Goal: Task Accomplishment & Management: Use online tool/utility

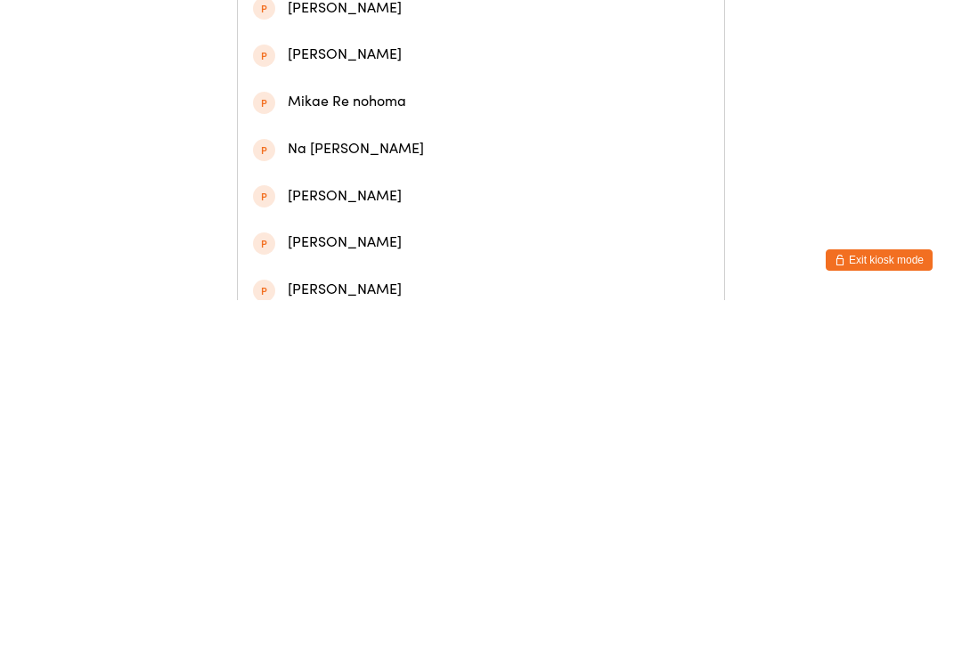
type input "[PERSON_NAME]"
click at [530, 86] on div "[PERSON_NAME]" at bounding box center [481, 85] width 456 height 24
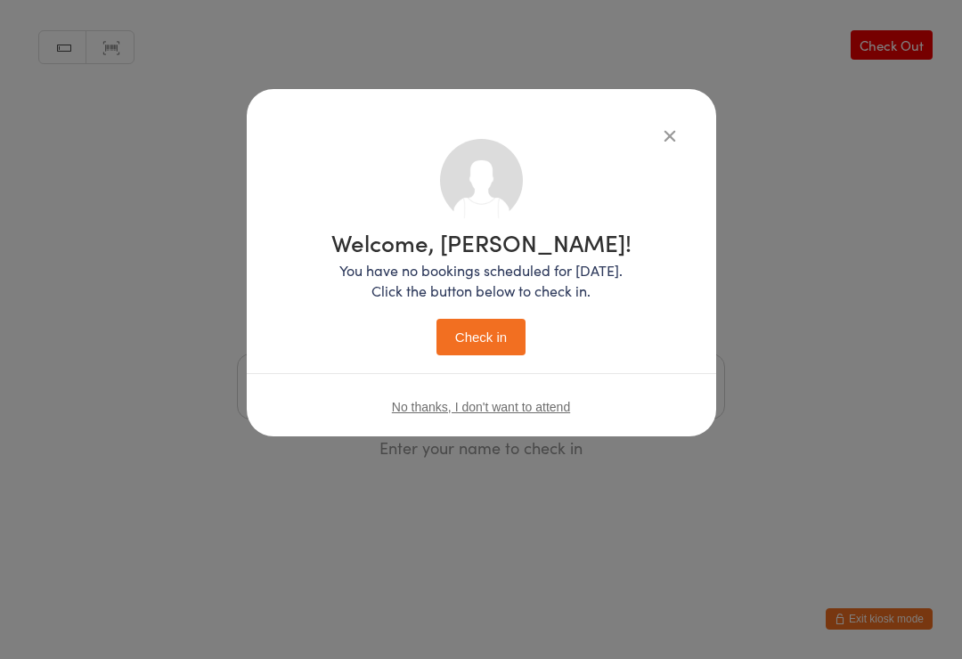
click at [470, 354] on button "Check in" at bounding box center [481, 337] width 89 height 37
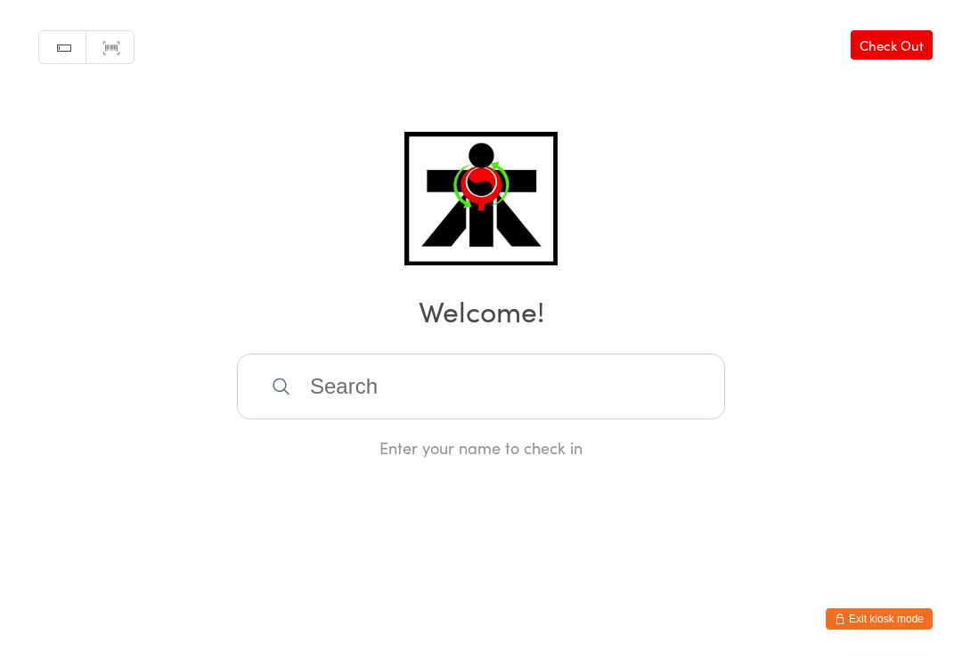
click at [472, 412] on input "search" at bounding box center [481, 387] width 488 height 66
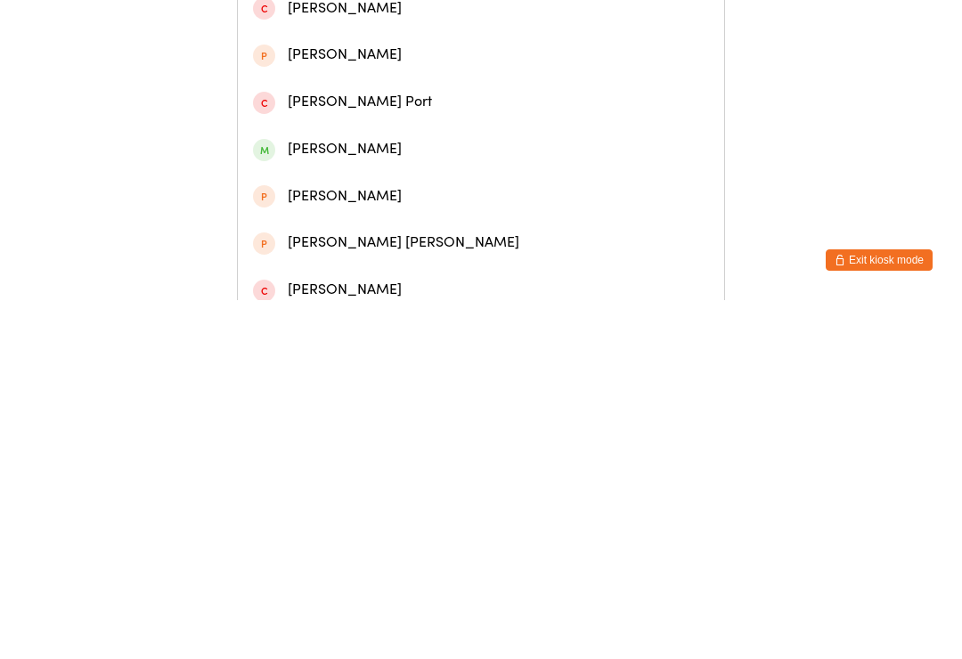
type input "[PERSON_NAME] [PERSON_NAME]"
click at [420, 92] on div "[PERSON_NAME] [PERSON_NAME]" at bounding box center [481, 85] width 456 height 24
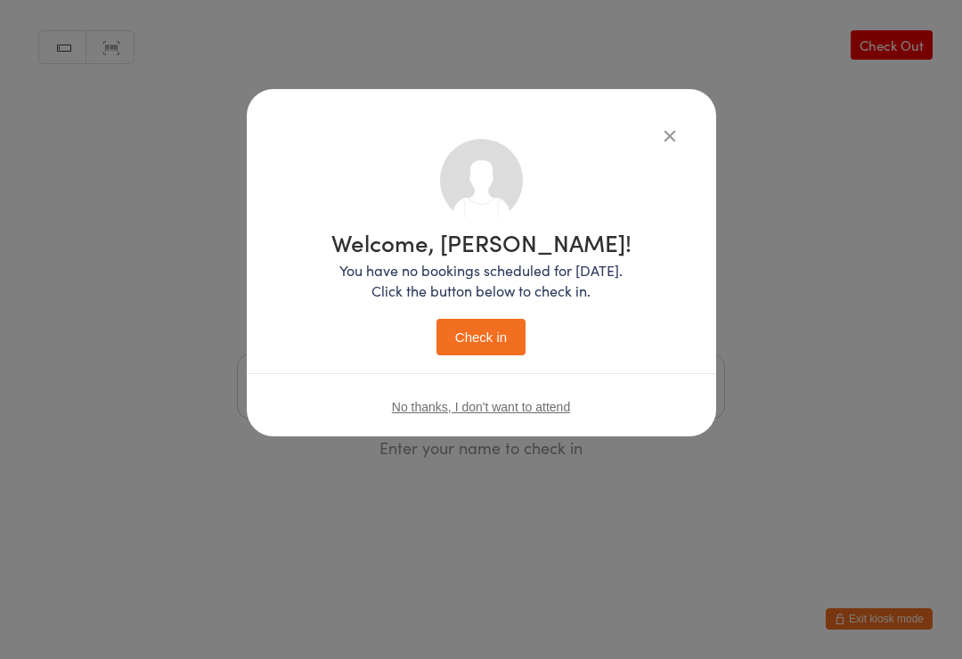
click at [490, 342] on button "Check in" at bounding box center [481, 337] width 89 height 37
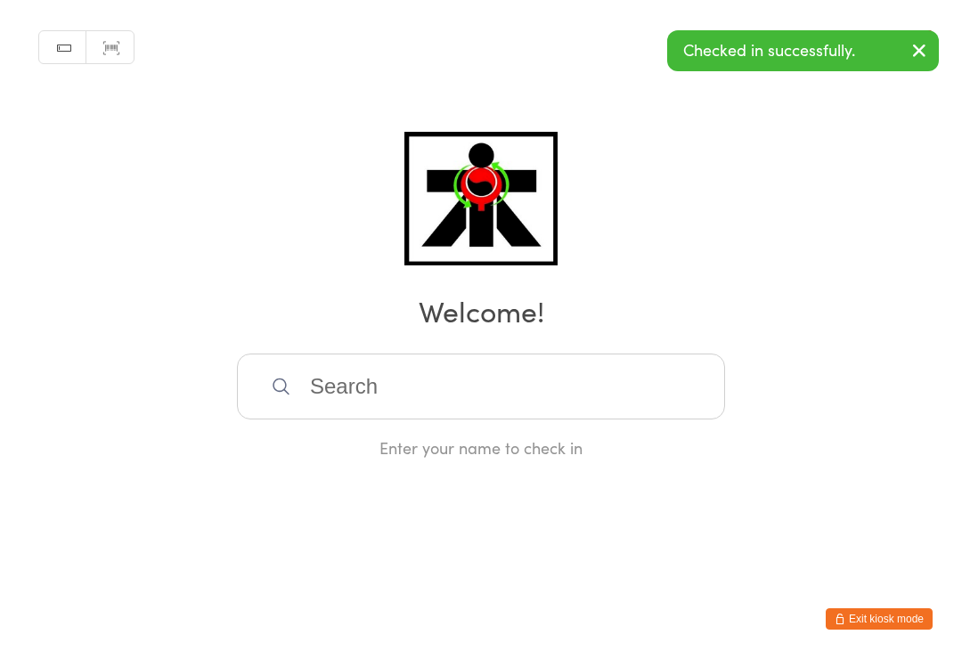
click at [348, 373] on input "search" at bounding box center [481, 387] width 488 height 66
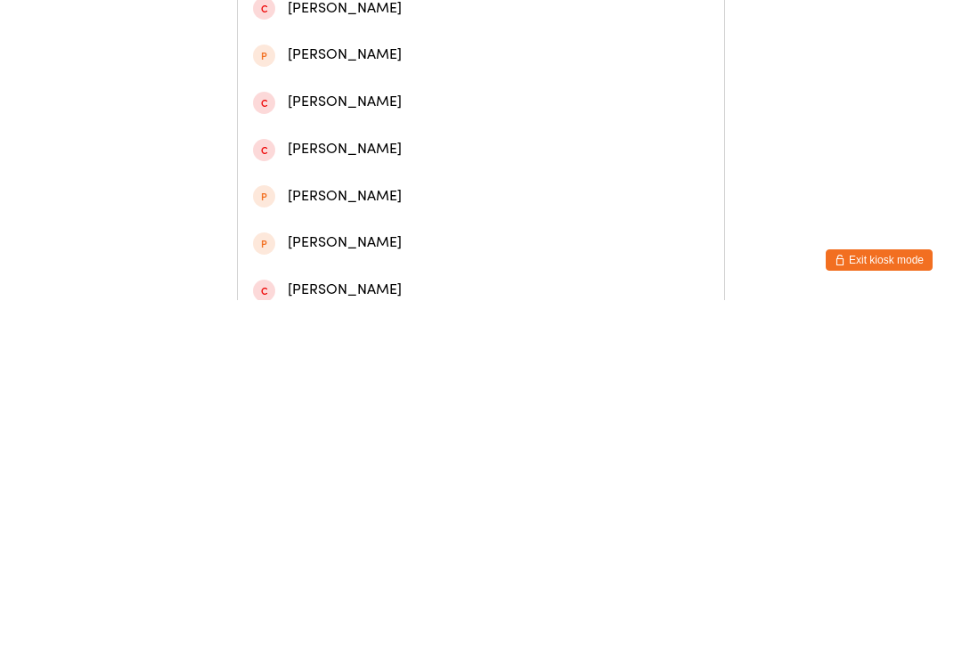
type input "[PERSON_NAME]"
click at [369, 141] on div "[PERSON_NAME]" at bounding box center [481, 132] width 456 height 24
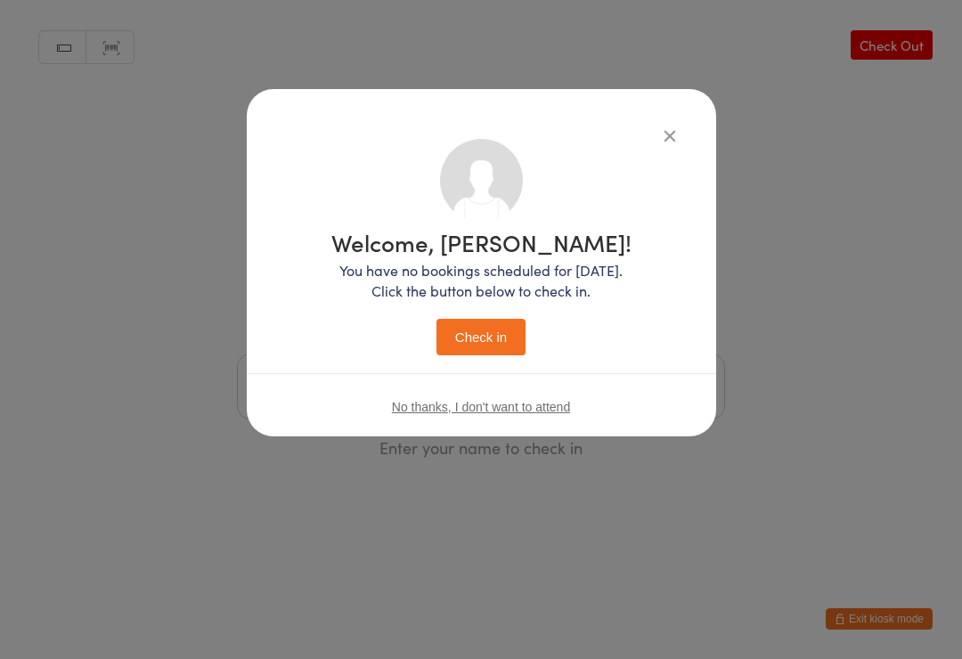
click at [479, 355] on button "Check in" at bounding box center [481, 337] width 89 height 37
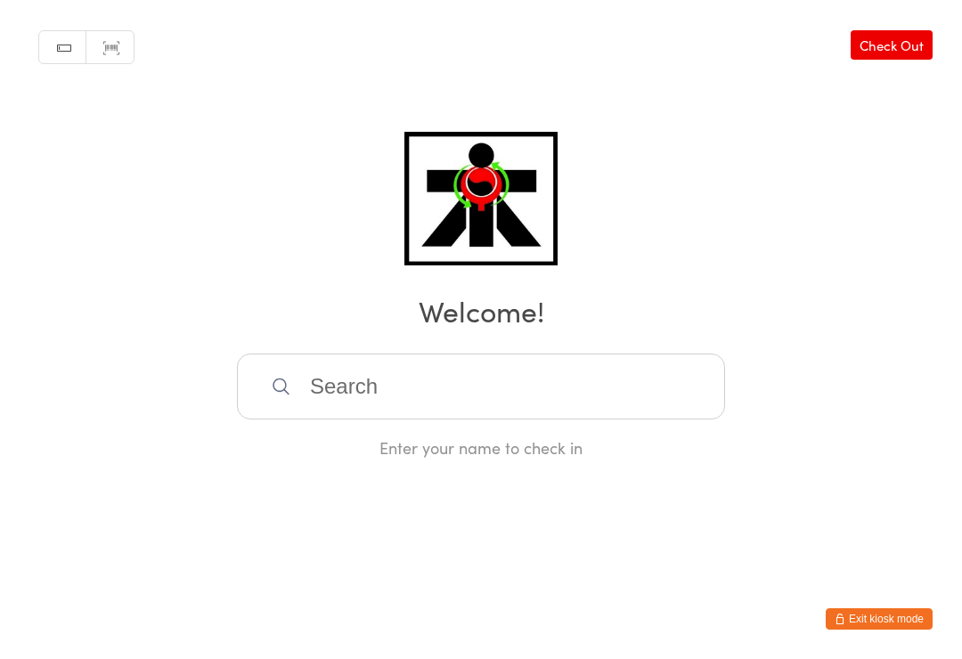
click at [672, 373] on input "search" at bounding box center [481, 387] width 488 height 66
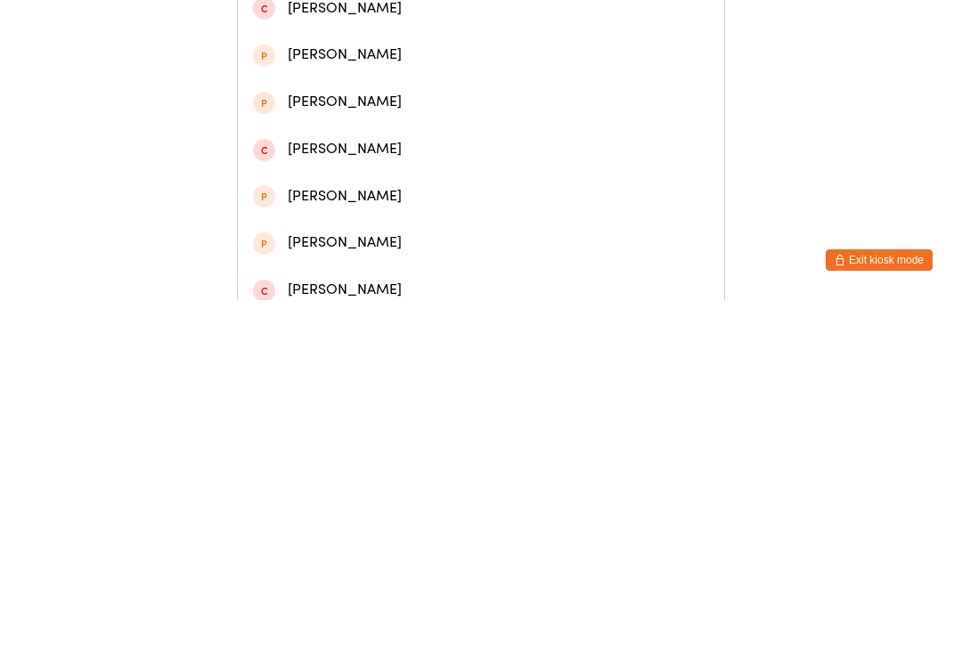
type input "Soning"
click at [601, 97] on div "[PERSON_NAME]" at bounding box center [481, 85] width 456 height 24
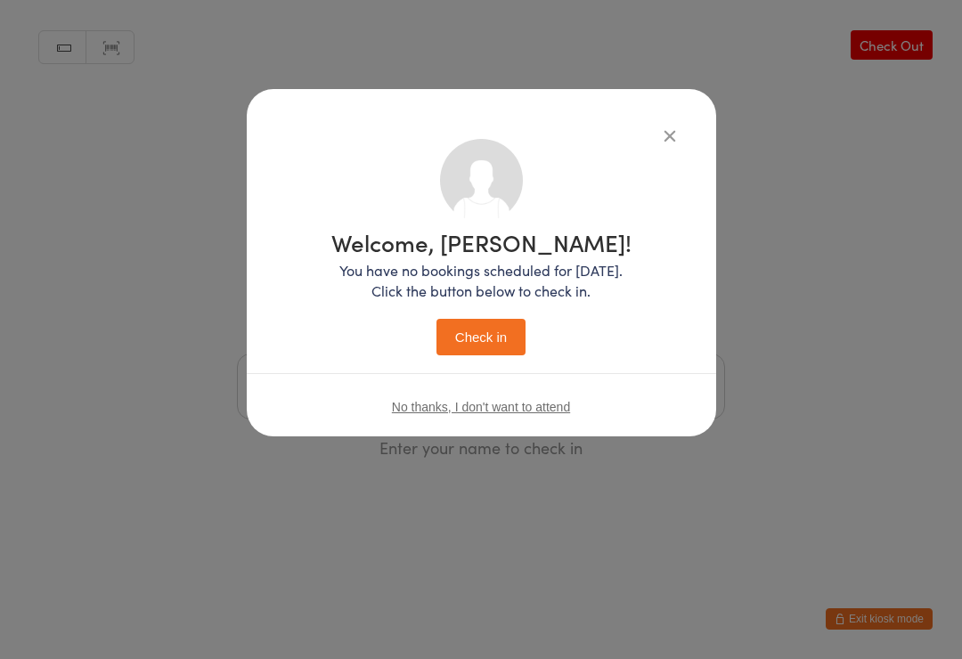
click at [511, 327] on button "Check in" at bounding box center [481, 337] width 89 height 37
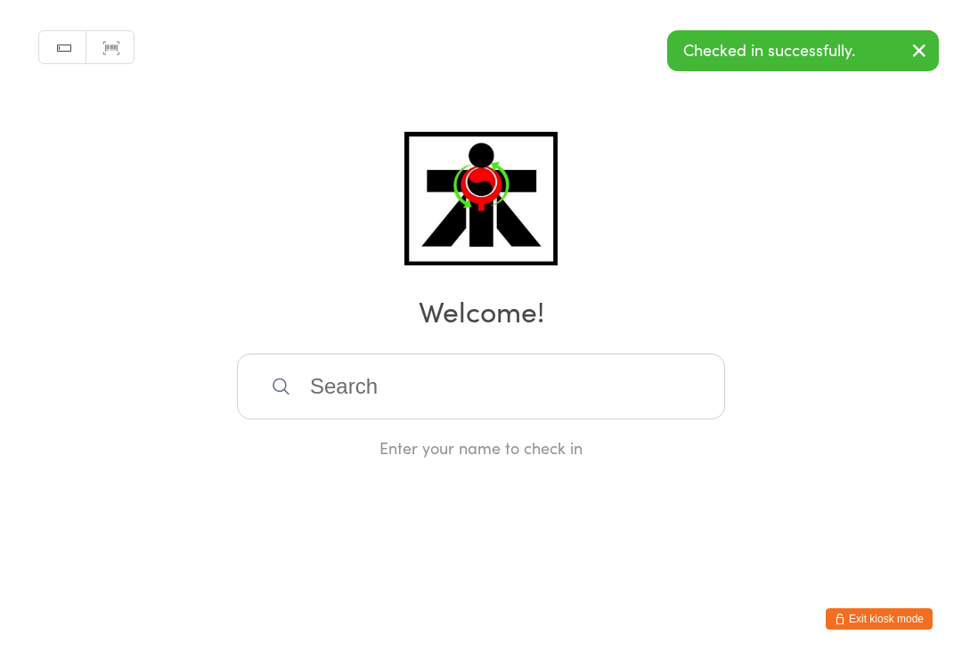
click at [586, 363] on input "search" at bounding box center [481, 387] width 488 height 66
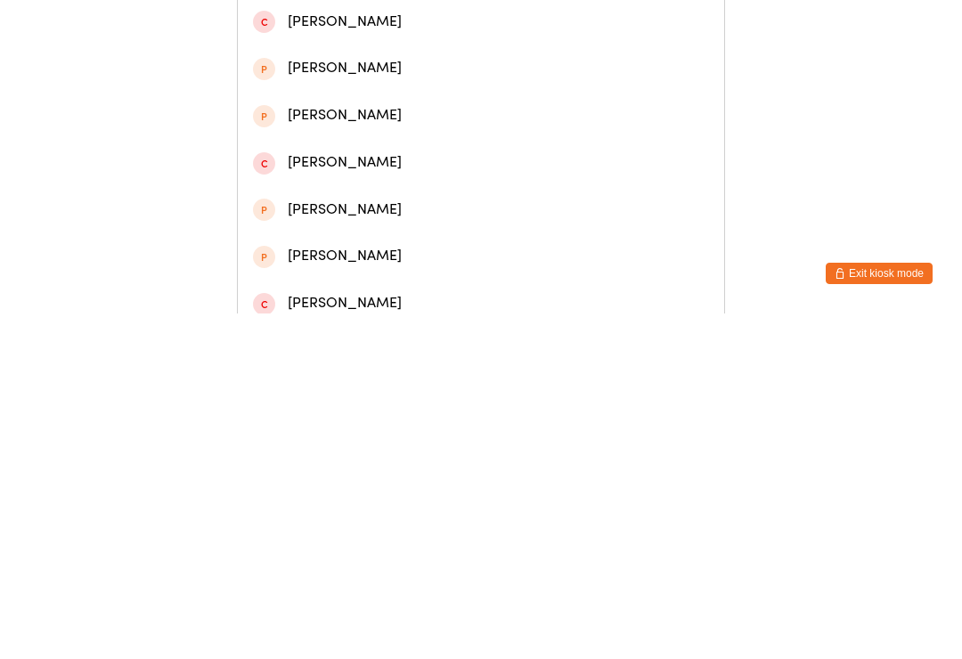
type input "Soning"
click at [591, 190] on div "Vancaleb Soning" at bounding box center [481, 179] width 456 height 24
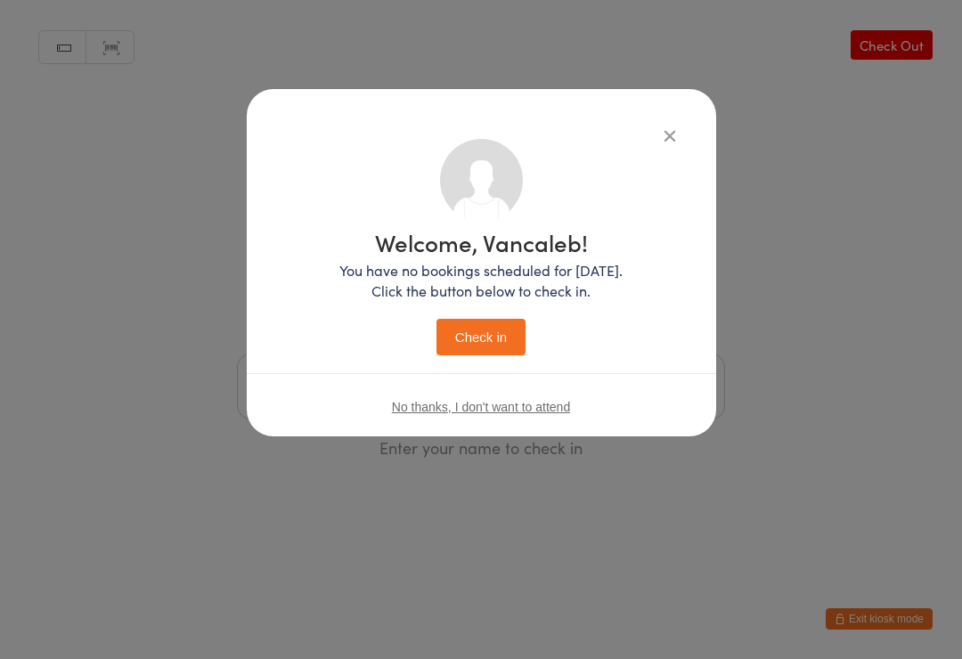
click at [489, 326] on button "Check in" at bounding box center [481, 337] width 89 height 37
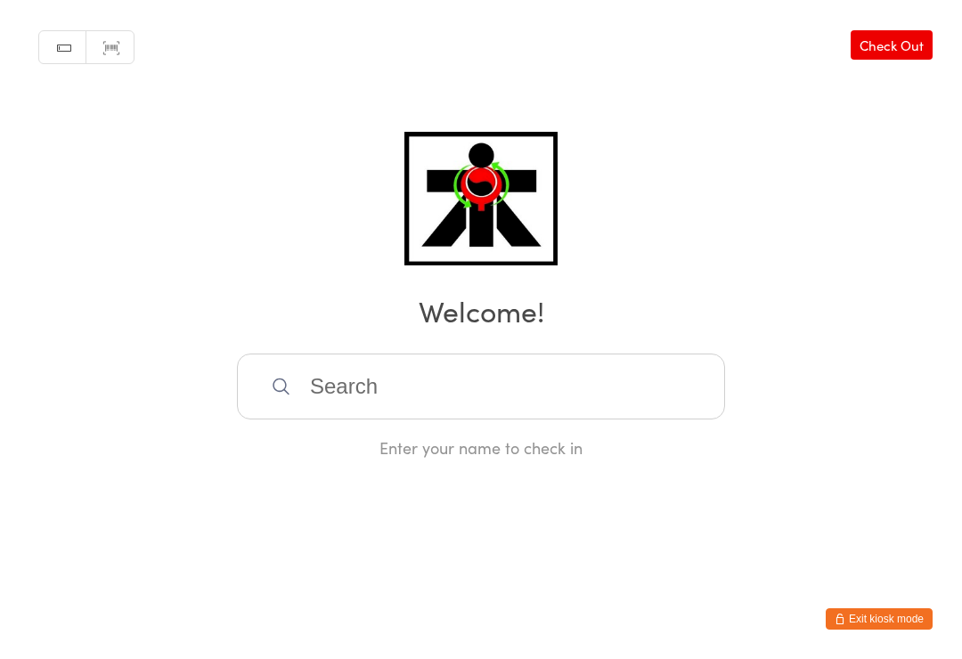
click at [335, 392] on input "search" at bounding box center [481, 387] width 488 height 66
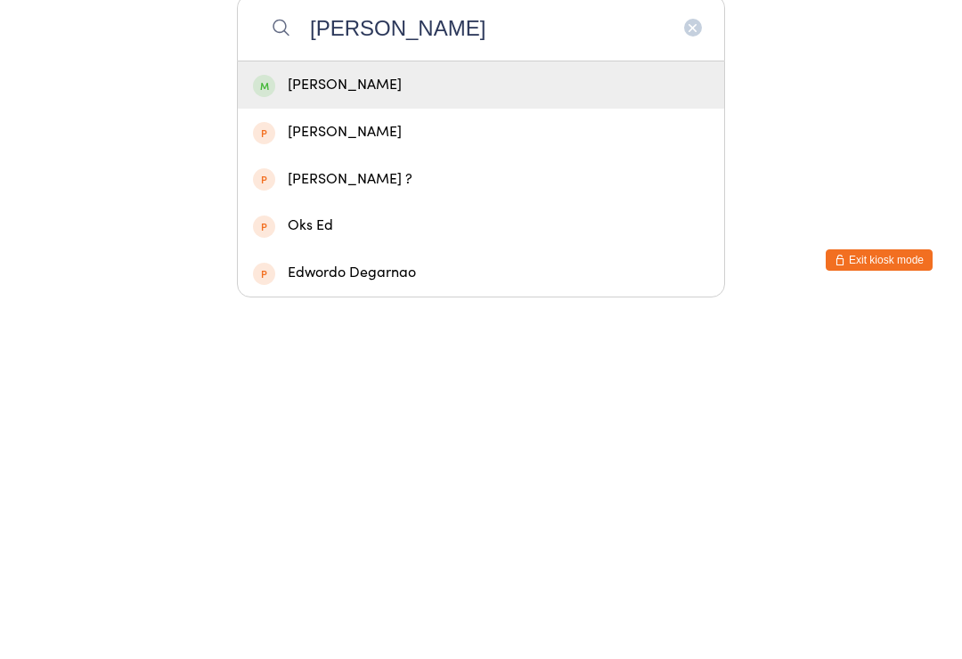
type input "[PERSON_NAME]"
click at [288, 432] on div "[PERSON_NAME]" at bounding box center [481, 444] width 456 height 24
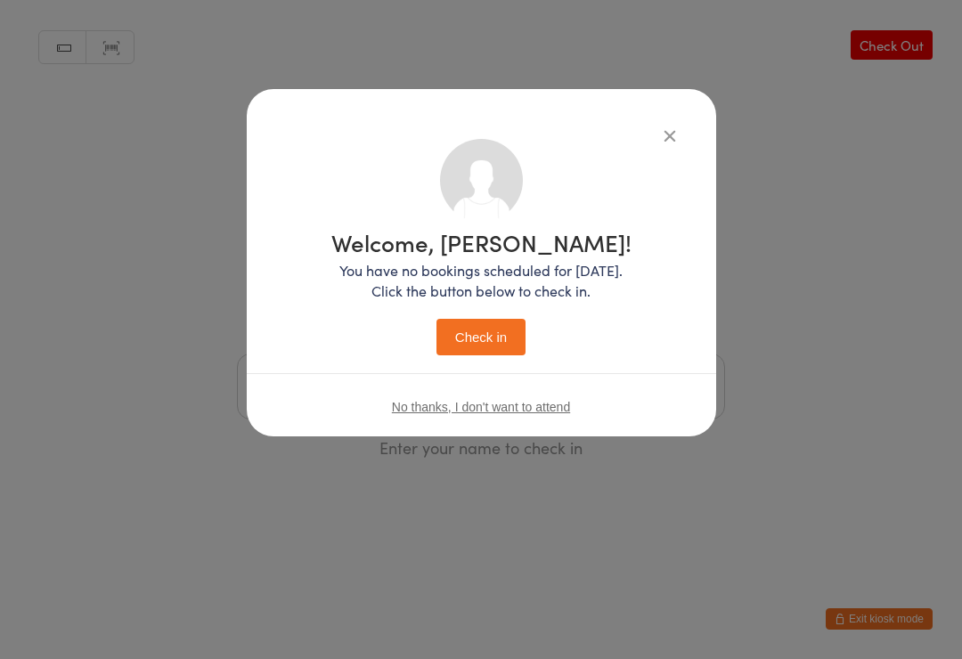
click at [463, 335] on button "Check in" at bounding box center [481, 337] width 89 height 37
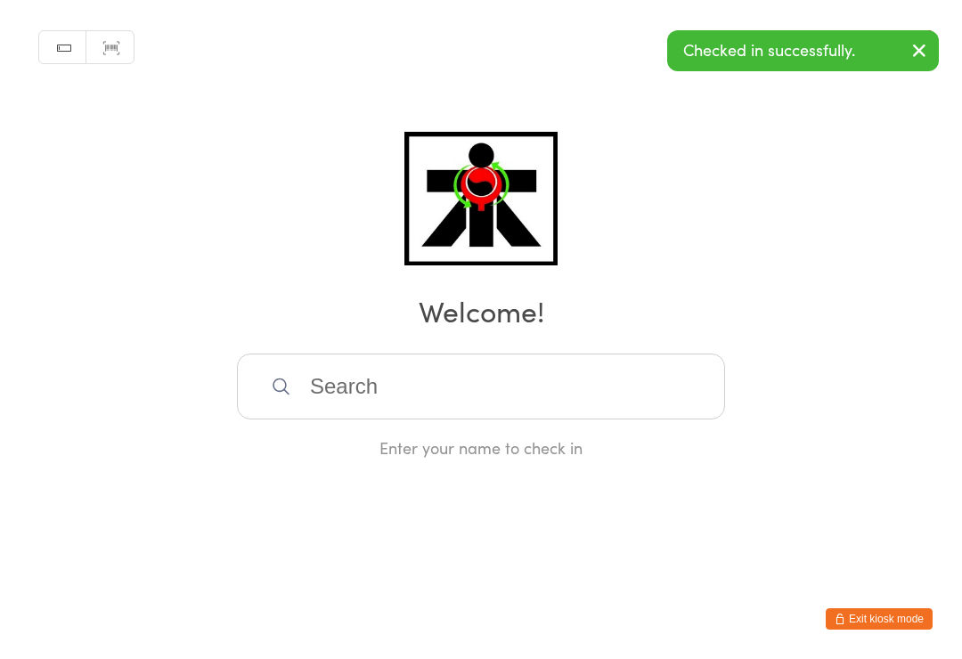
click at [337, 396] on input "search" at bounding box center [481, 387] width 488 height 66
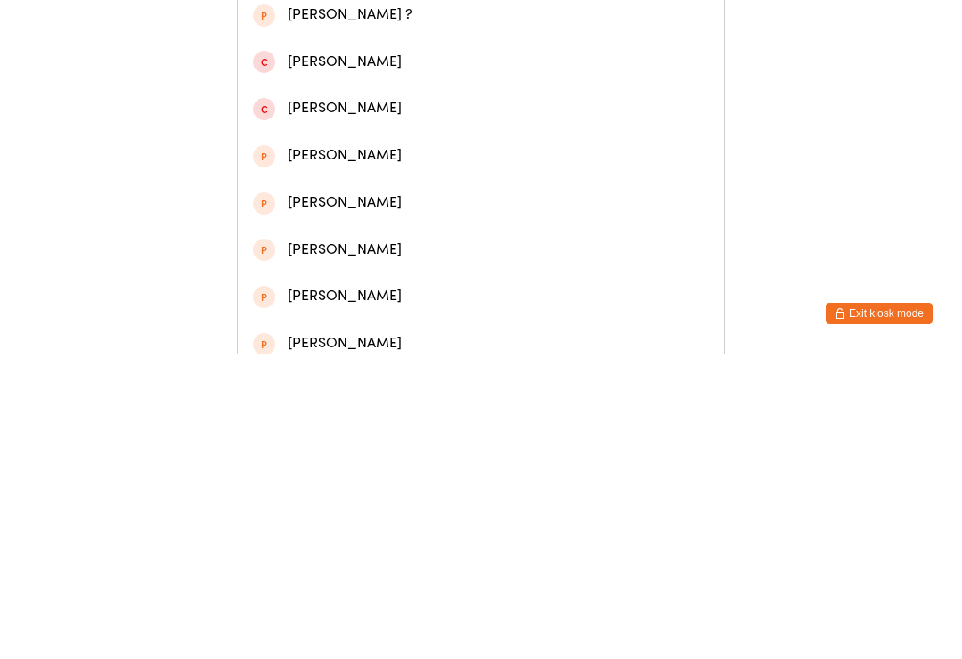
type input "[PERSON_NAME]"
click at [363, 238] on div "[PERSON_NAME]" at bounding box center [481, 226] width 456 height 24
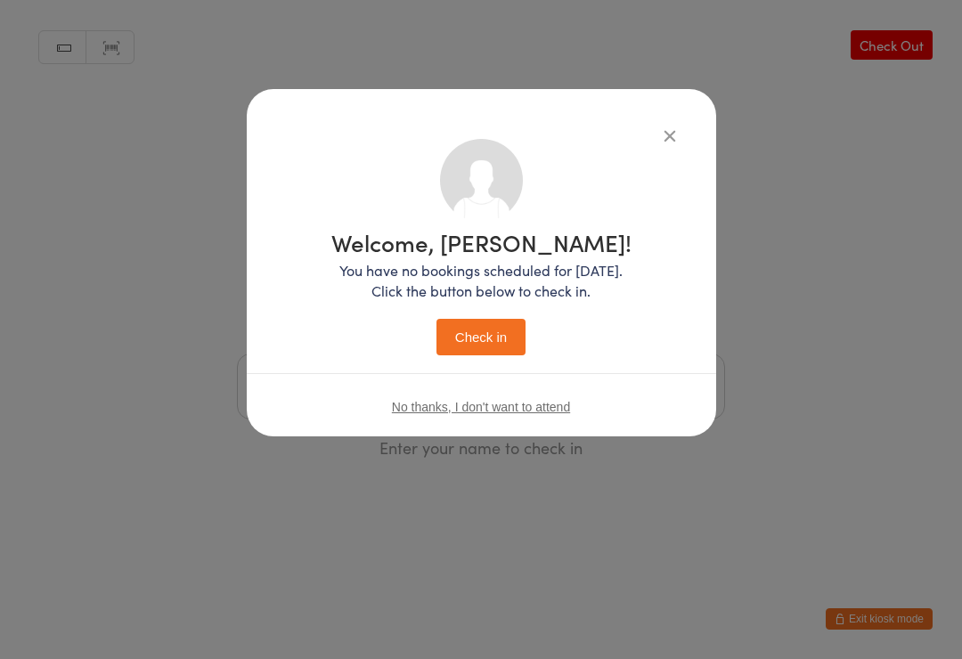
click at [476, 335] on button "Check in" at bounding box center [481, 337] width 89 height 37
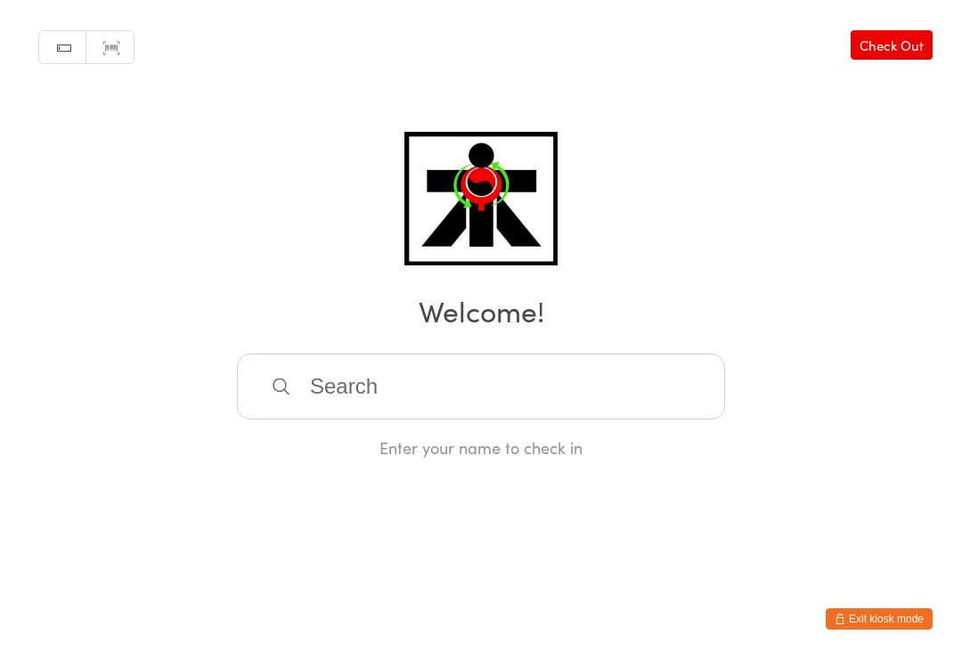
click at [412, 414] on input "search" at bounding box center [481, 387] width 488 height 66
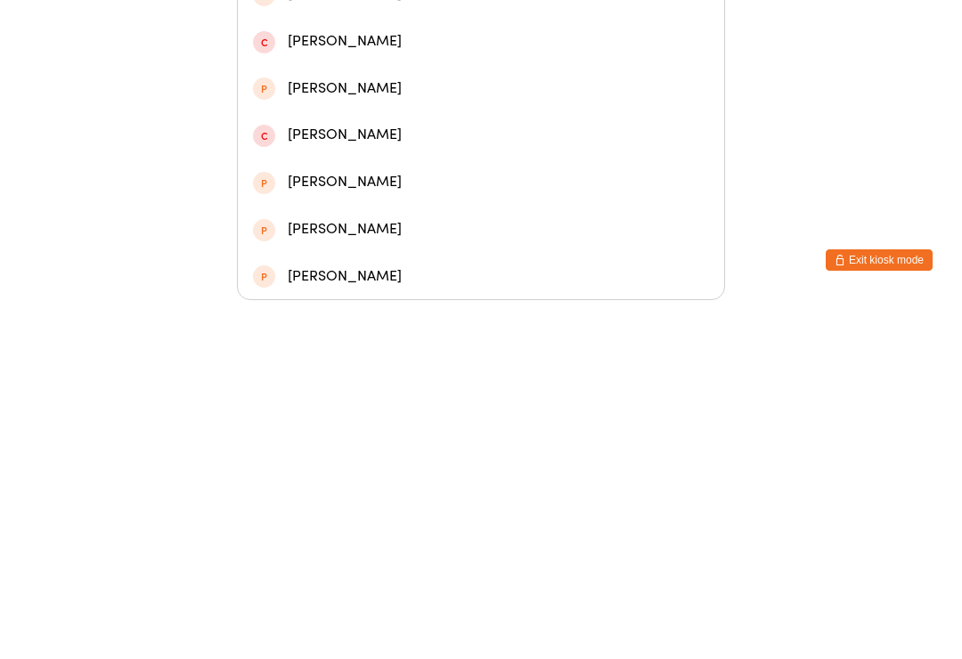
type input "[PERSON_NAME]"
click at [412, 153] on div "[PERSON_NAME]" at bounding box center [481, 165] width 456 height 24
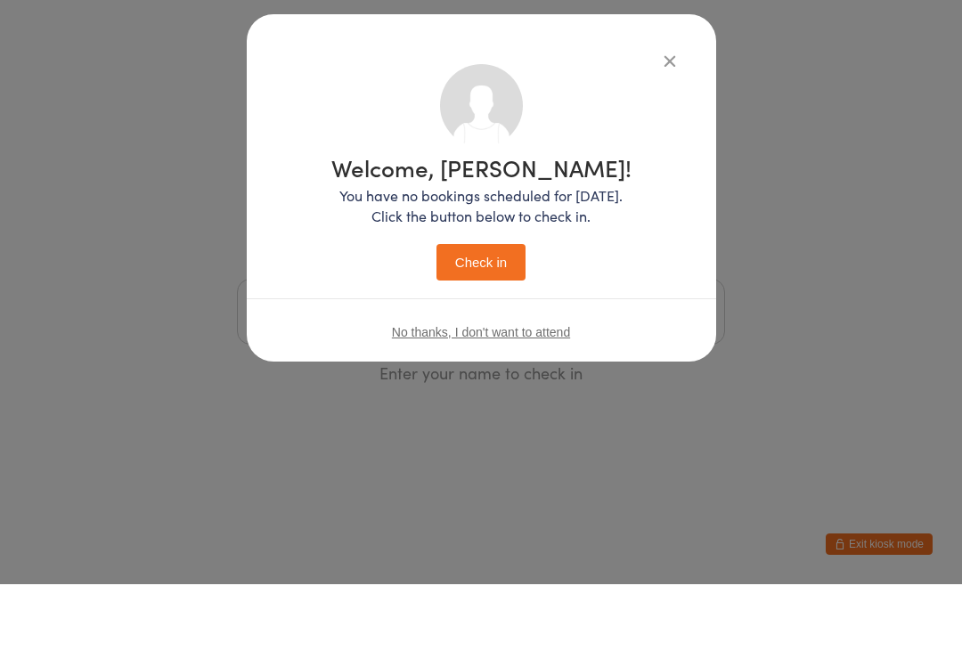
click at [478, 373] on div "No thanks, I don't want to attend" at bounding box center [482, 406] width 470 height 67
click at [471, 400] on span "No thanks, I don't want to attend" at bounding box center [481, 407] width 178 height 14
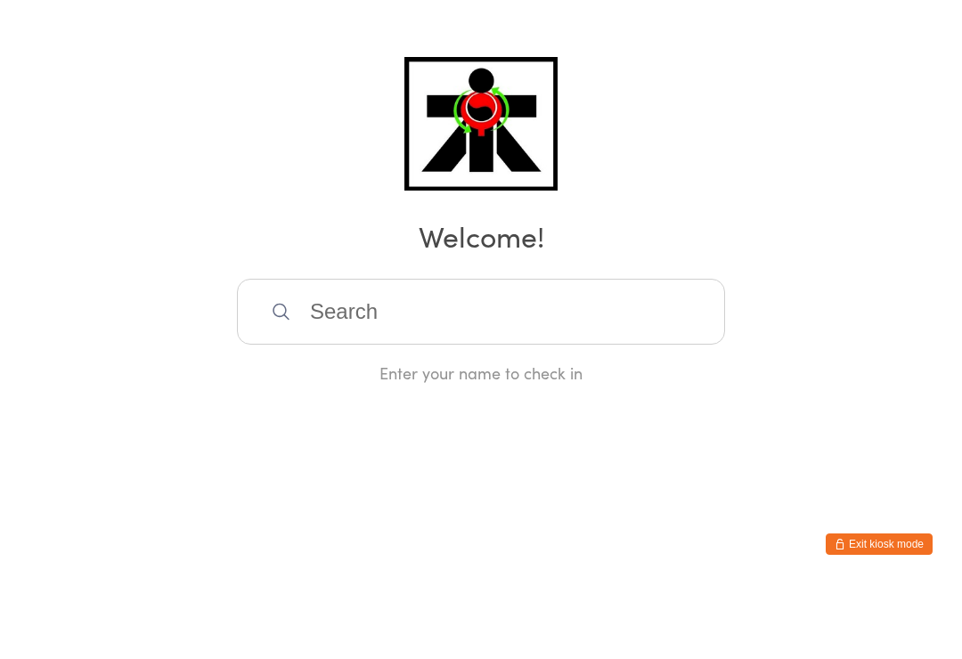
click at [522, 354] on input "search" at bounding box center [481, 387] width 488 height 66
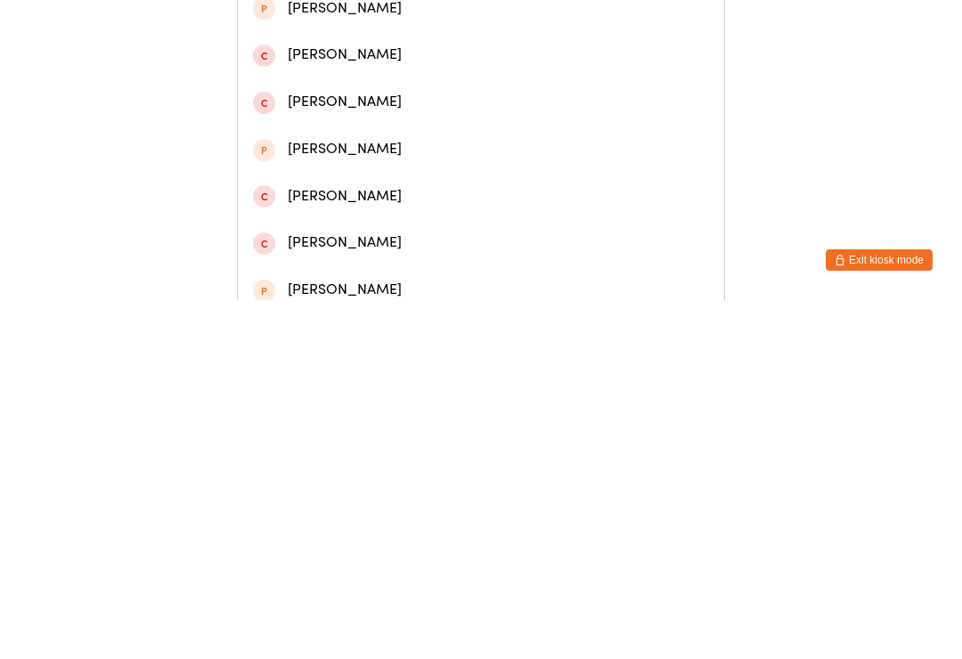
type input "[PERSON_NAME]"
click at [388, 140] on div "[PERSON_NAME]" at bounding box center [481, 132] width 456 height 24
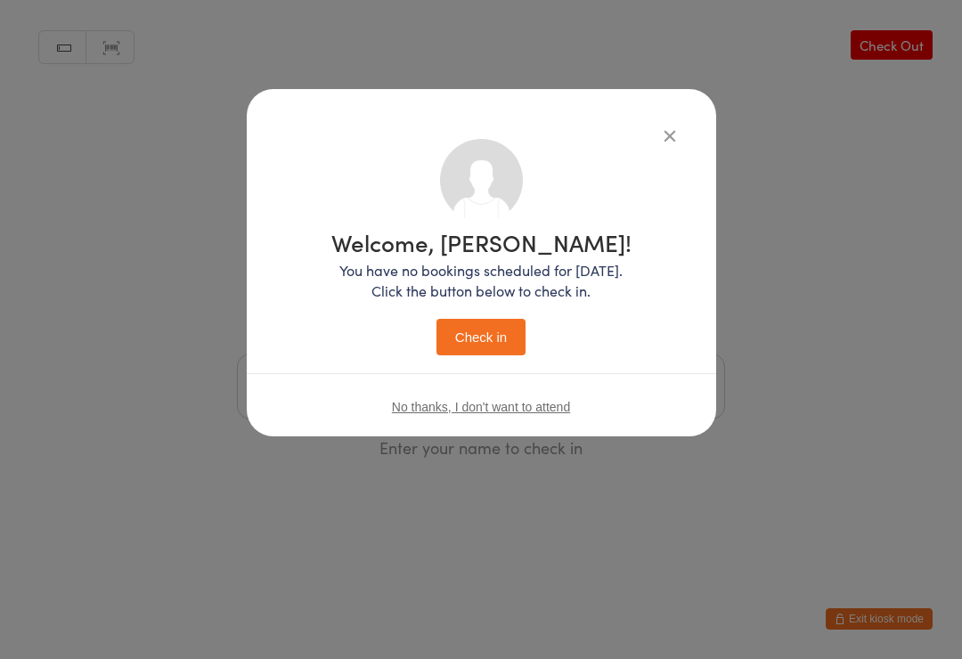
click at [489, 347] on button "Check in" at bounding box center [481, 337] width 89 height 37
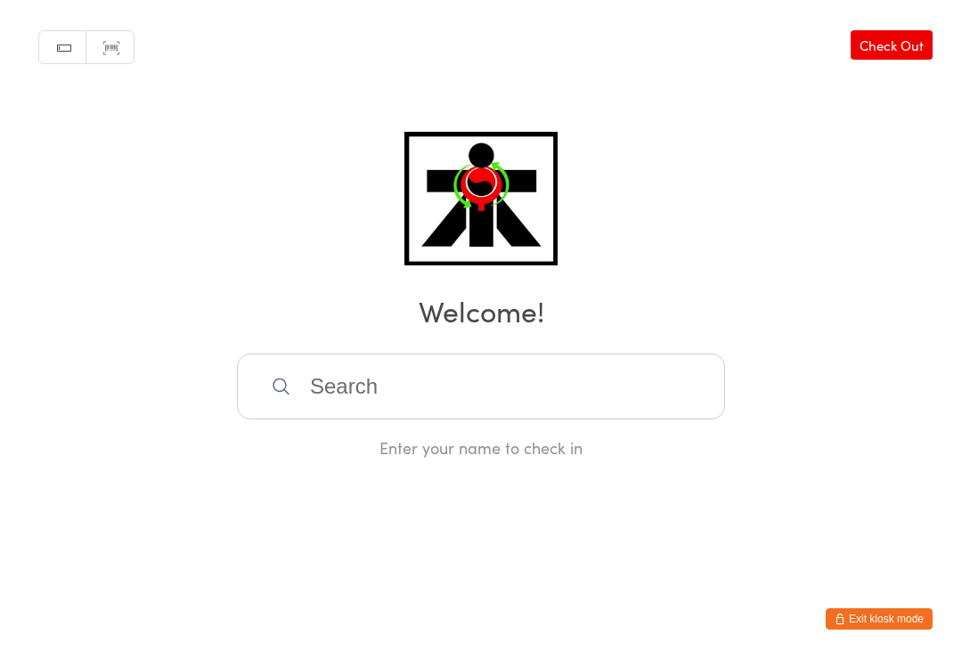
click at [634, 387] on input "search" at bounding box center [481, 387] width 488 height 66
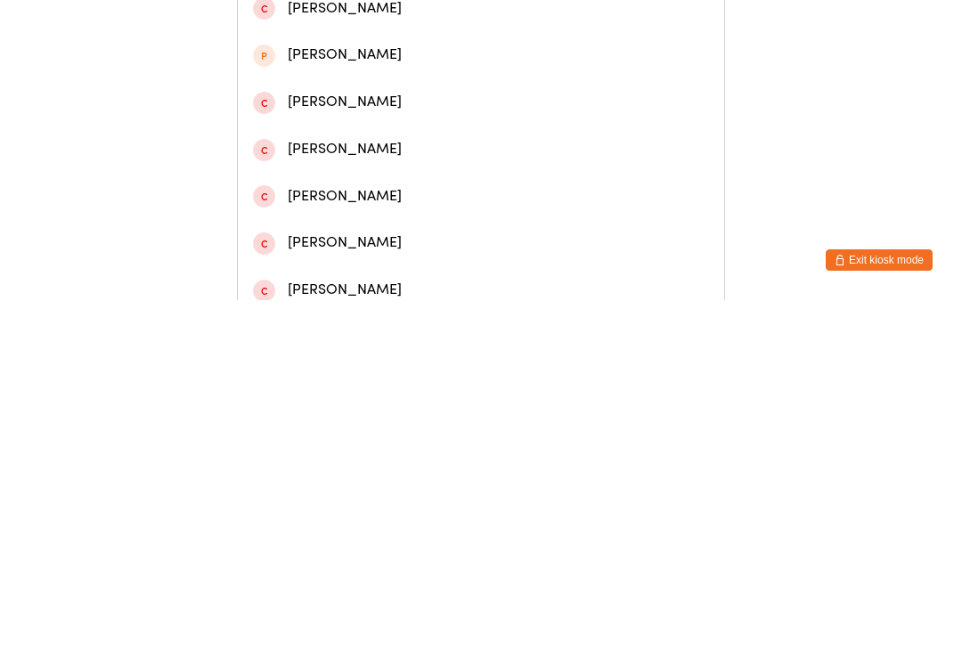
type input "[PERSON_NAME]"
click at [440, 87] on div "[PERSON_NAME]" at bounding box center [481, 85] width 456 height 24
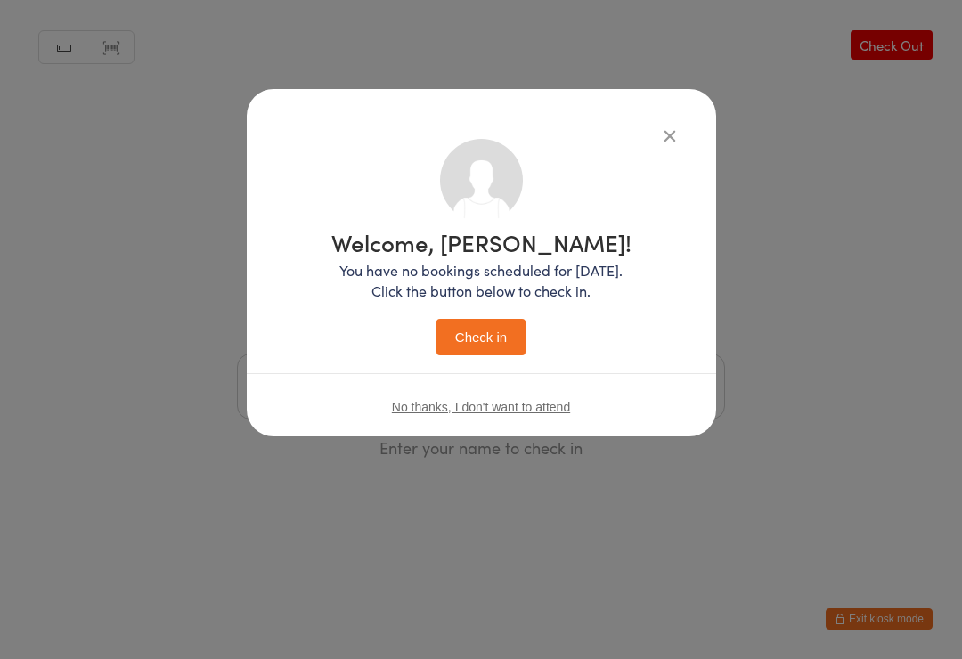
click at [489, 335] on button "Check in" at bounding box center [481, 337] width 89 height 37
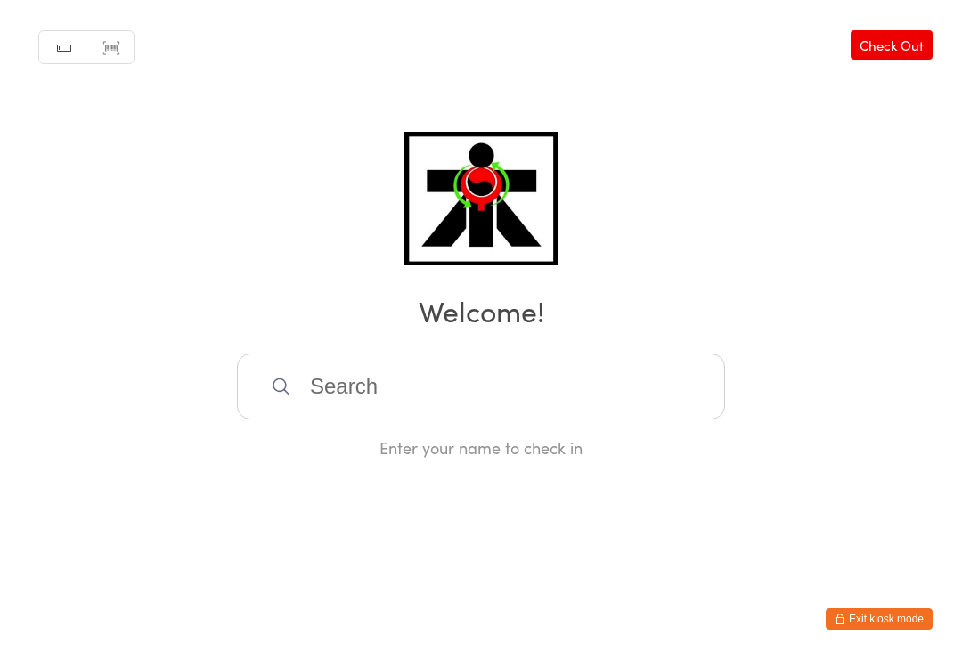
click at [327, 420] on input "search" at bounding box center [481, 387] width 488 height 66
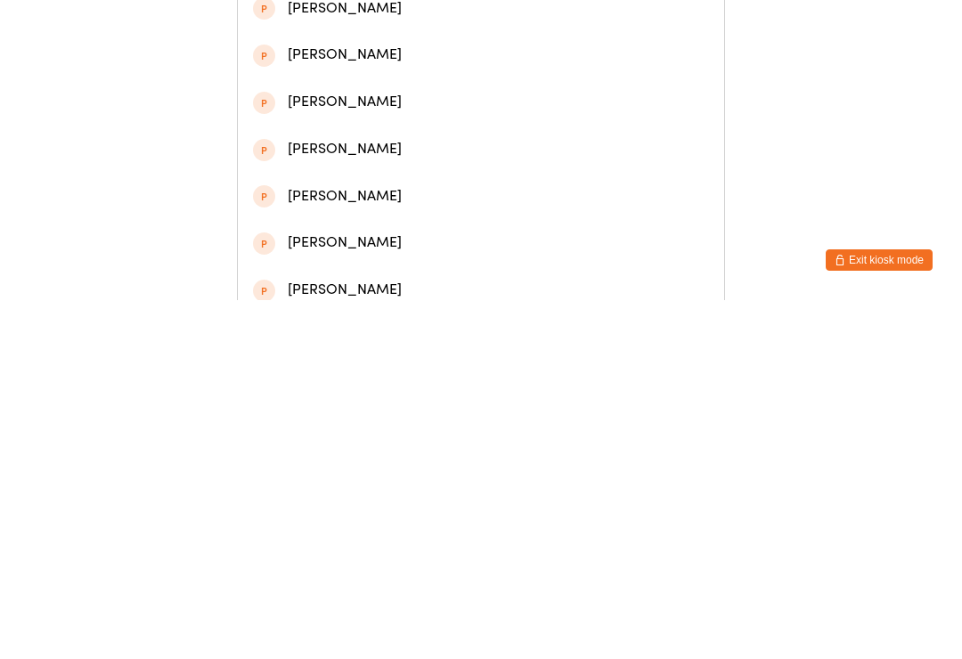
type input "[PERSON_NAME]"
click at [305, 151] on div "[PERSON_NAME]" at bounding box center [481, 132] width 486 height 47
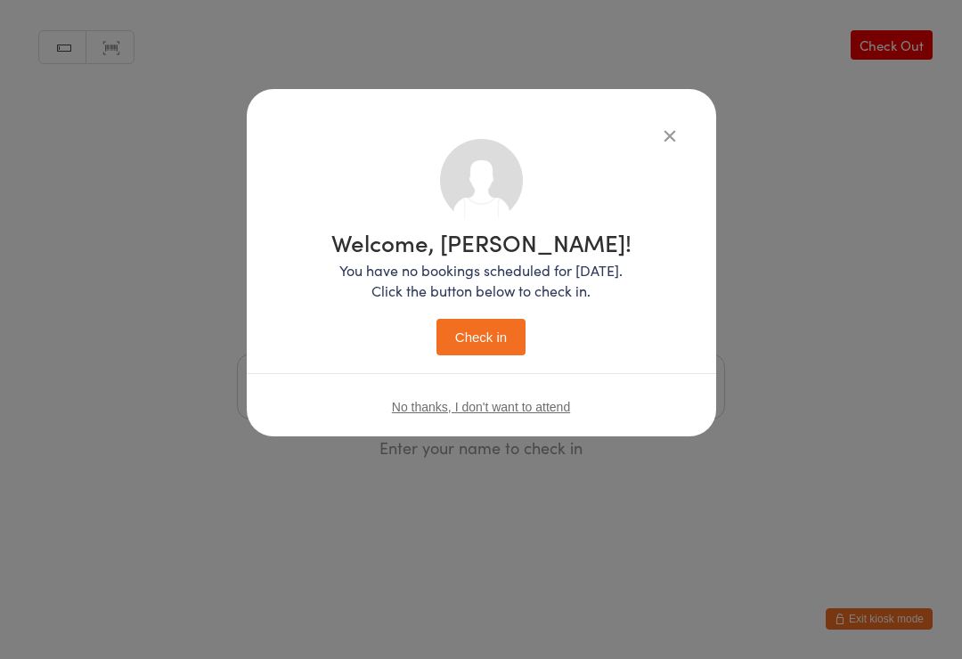
click at [474, 337] on button "Check in" at bounding box center [481, 337] width 89 height 37
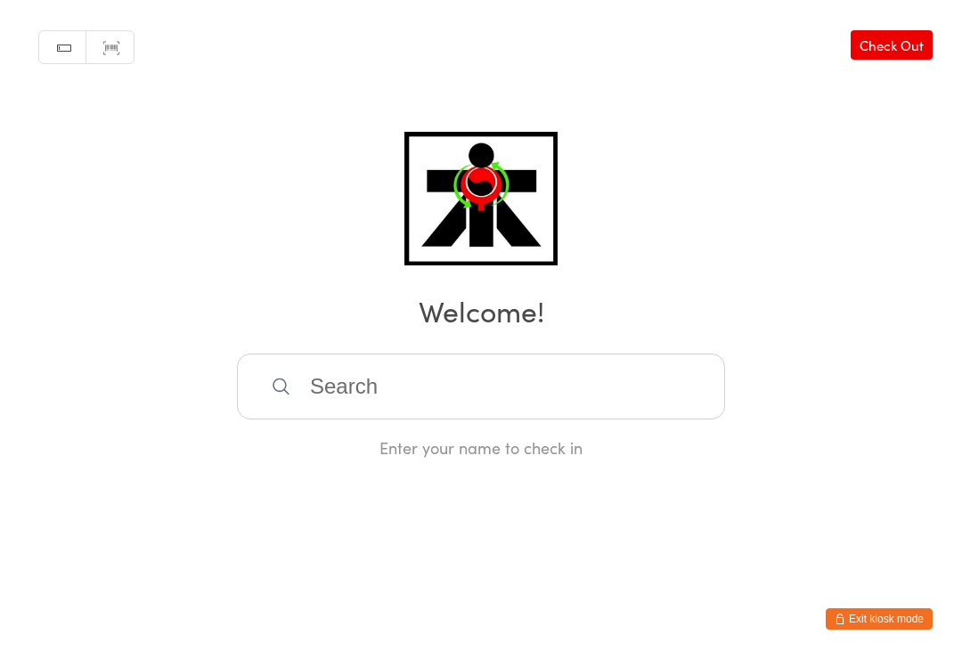
click at [480, 403] on input "search" at bounding box center [481, 387] width 488 height 66
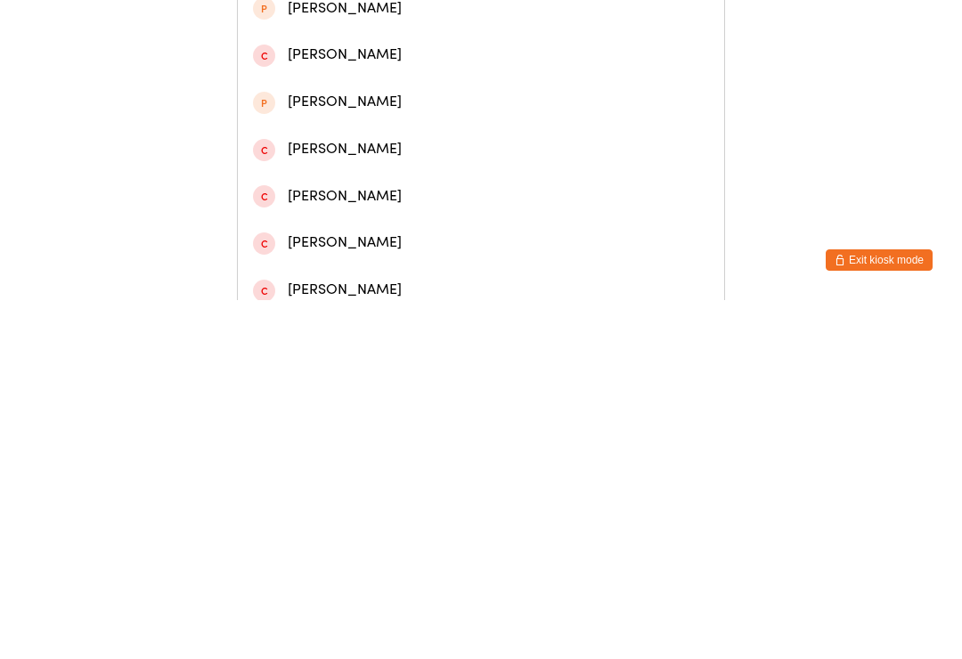
type input "[PERSON_NAME] la"
click at [334, 174] on div "[PERSON_NAME]" at bounding box center [481, 179] width 456 height 24
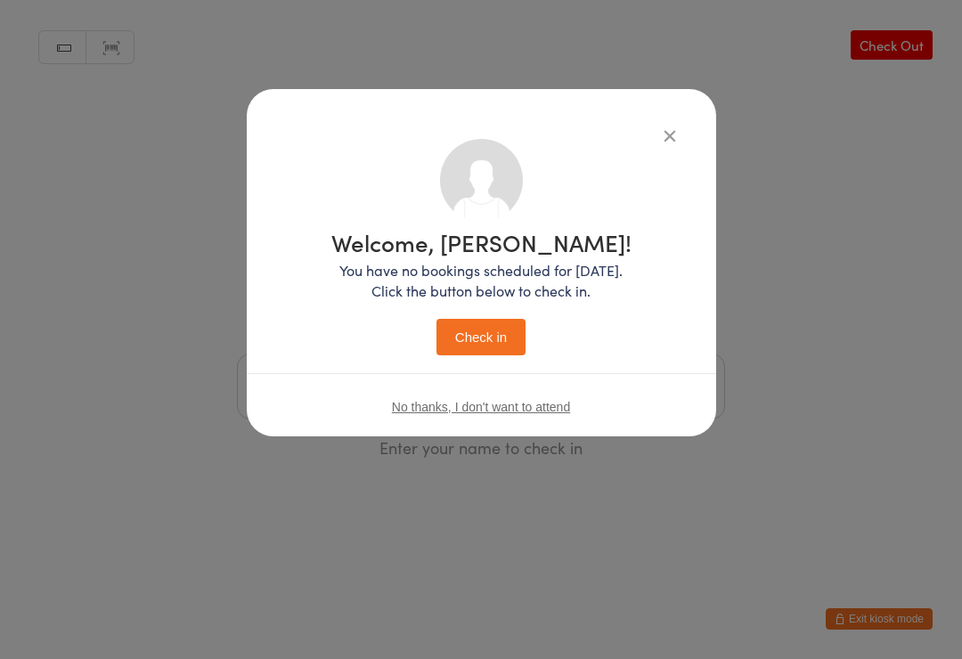
click at [467, 320] on button "Check in" at bounding box center [481, 337] width 89 height 37
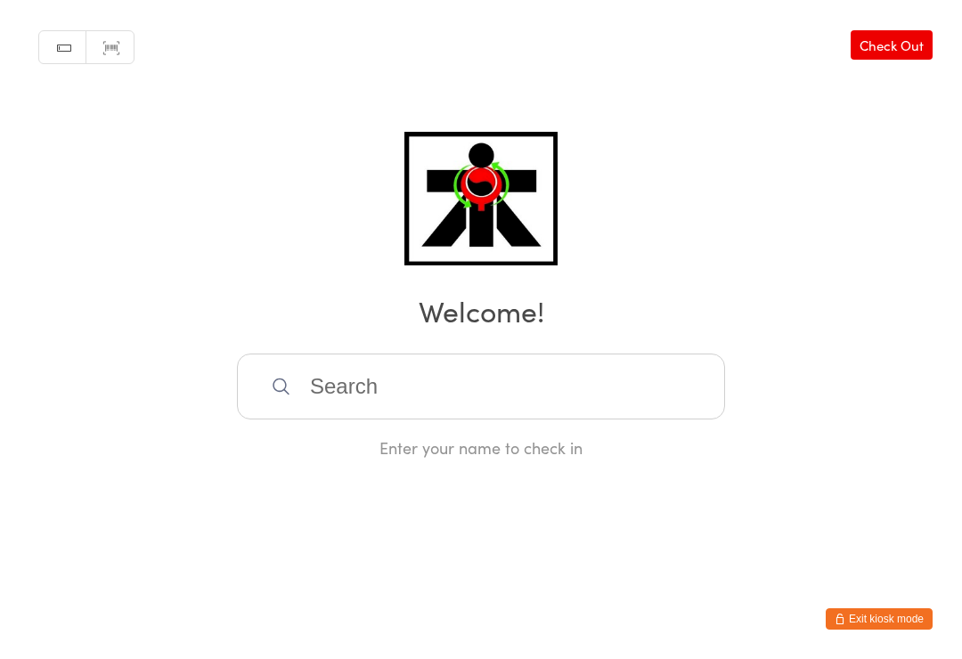
click at [355, 387] on input "search" at bounding box center [481, 387] width 488 height 66
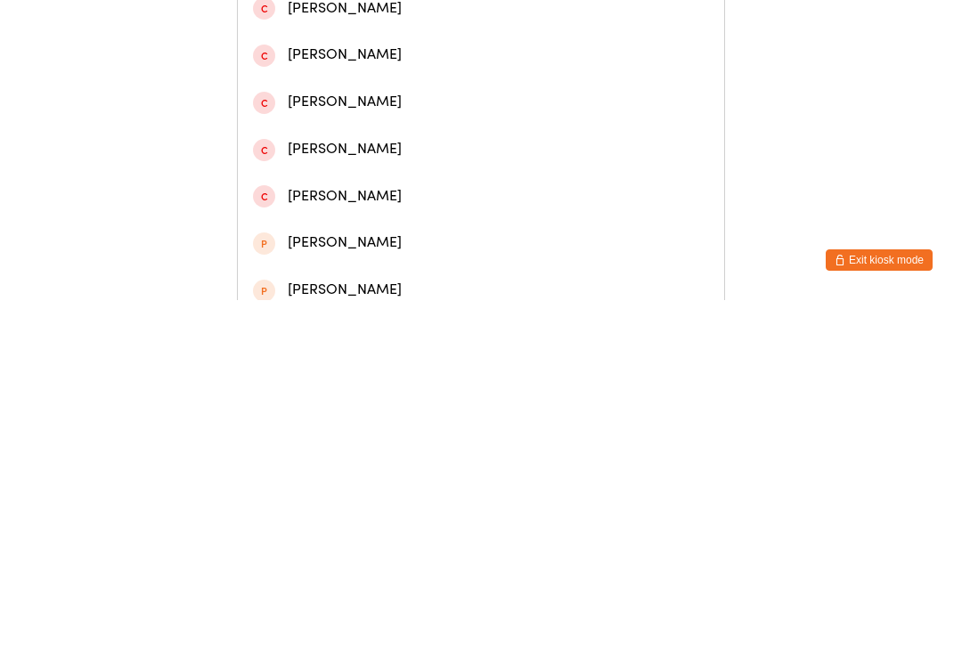
type input "[PERSON_NAME]"
click at [422, 85] on div "[PERSON_NAME]" at bounding box center [481, 85] width 456 height 24
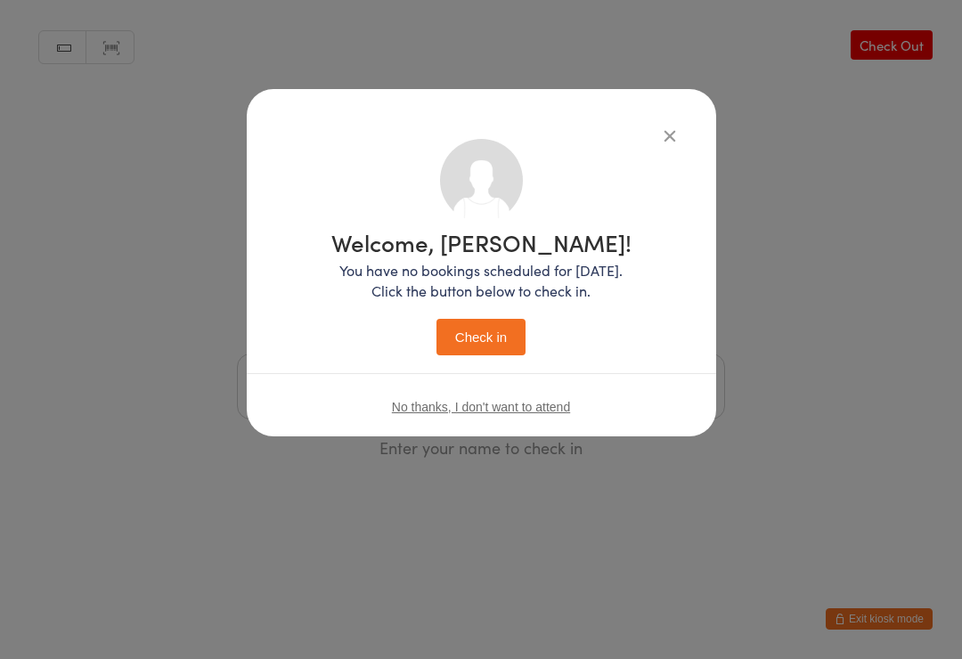
click at [502, 332] on button "Check in" at bounding box center [481, 337] width 89 height 37
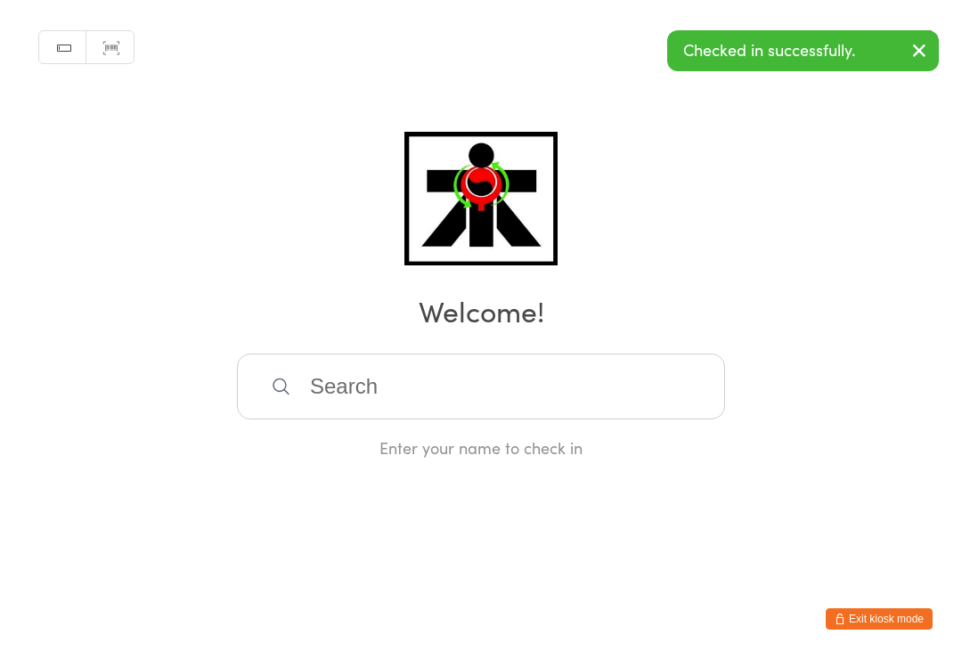
click at [347, 392] on input "search" at bounding box center [481, 387] width 488 height 66
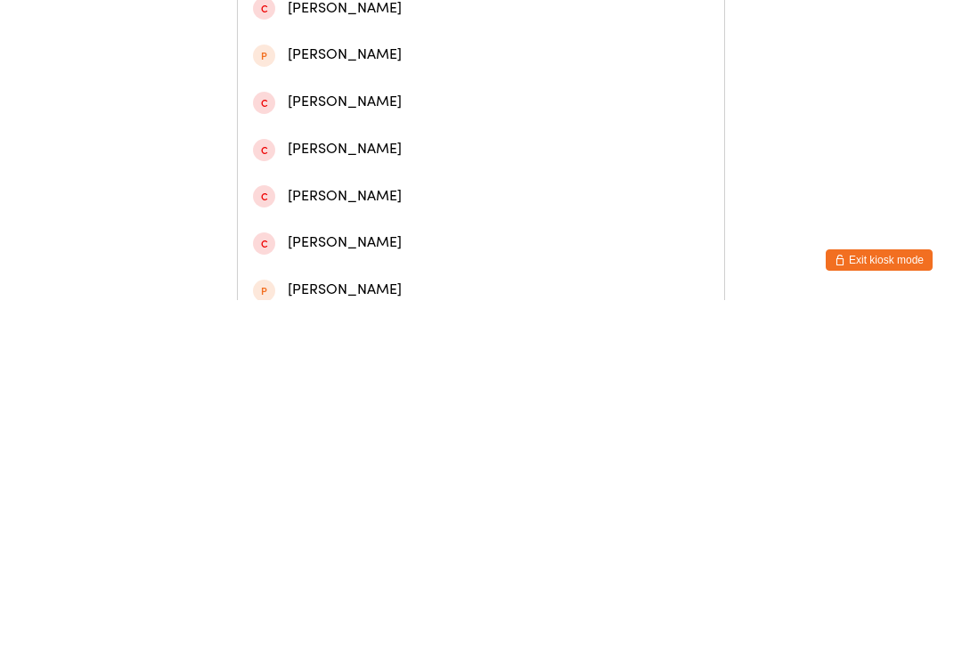
type input "[PERSON_NAME]"
click at [396, 95] on div "[PERSON_NAME]" at bounding box center [481, 85] width 456 height 24
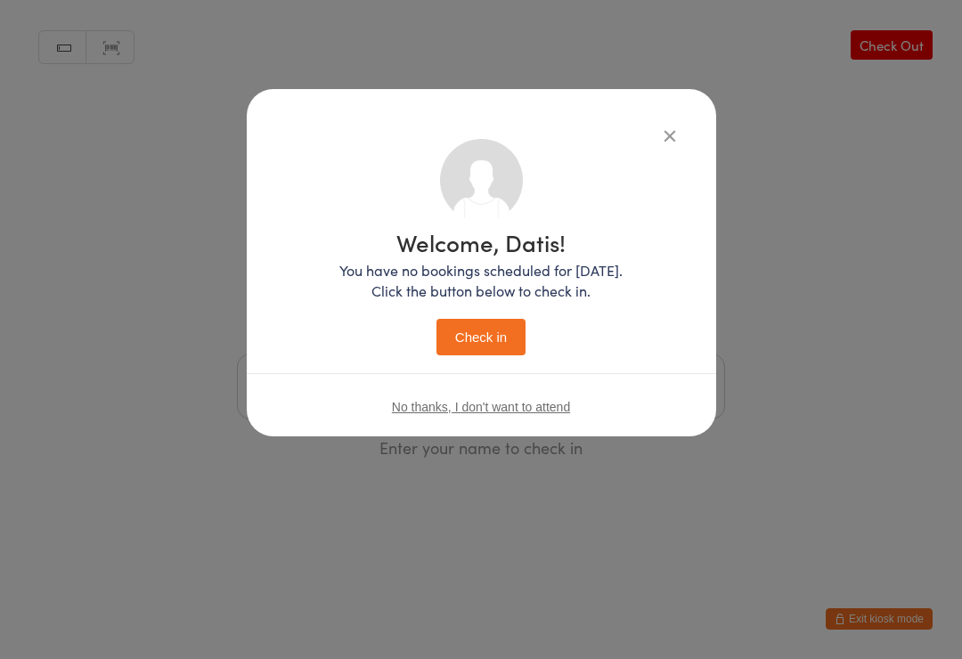
click at [482, 325] on button "Check in" at bounding box center [481, 337] width 89 height 37
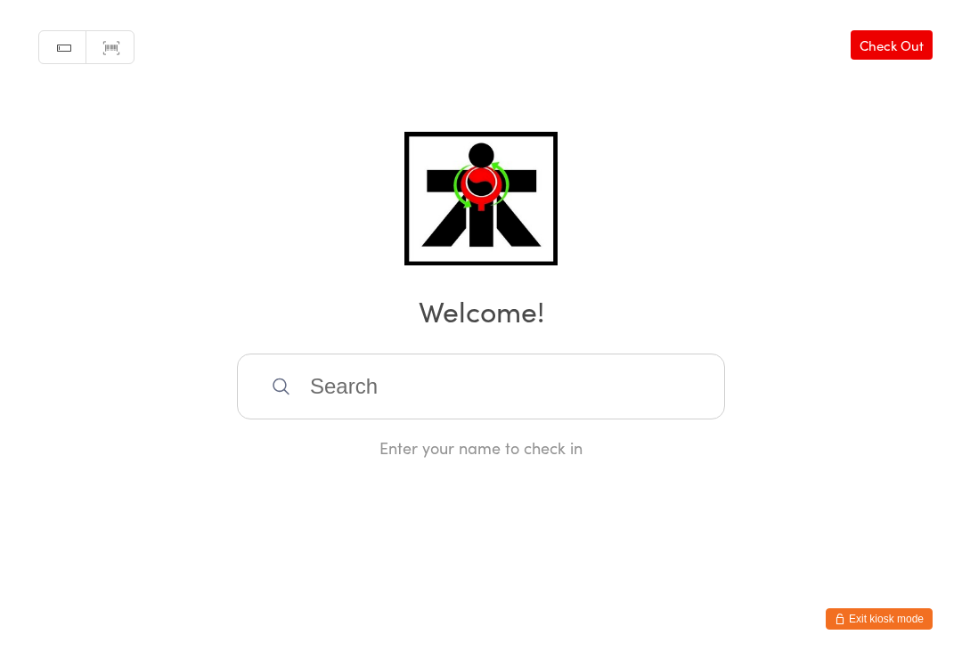
click at [418, 379] on input "search" at bounding box center [481, 387] width 488 height 66
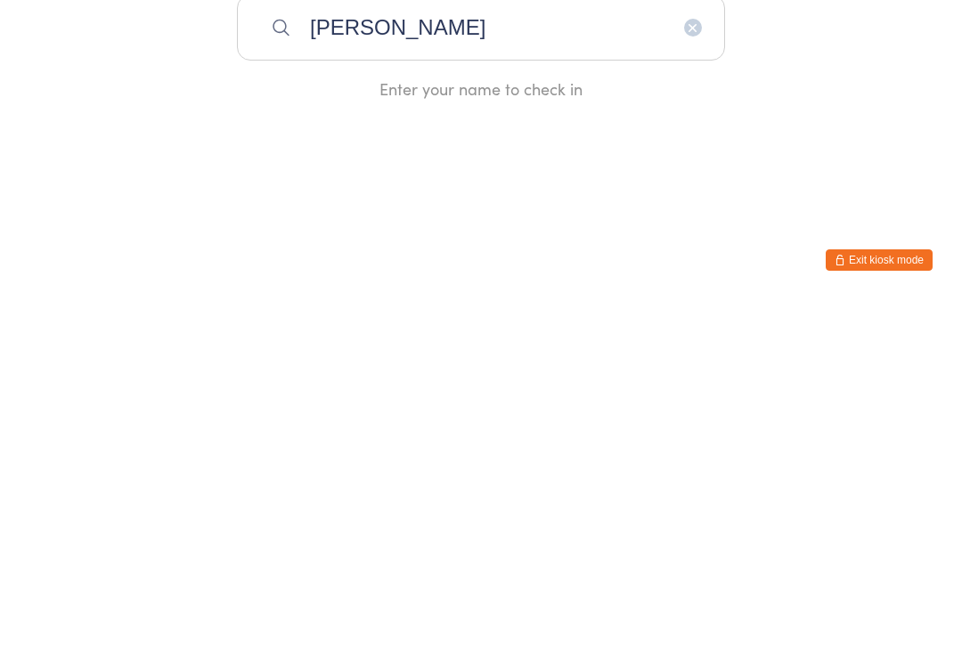
type input "[PERSON_NAME]"
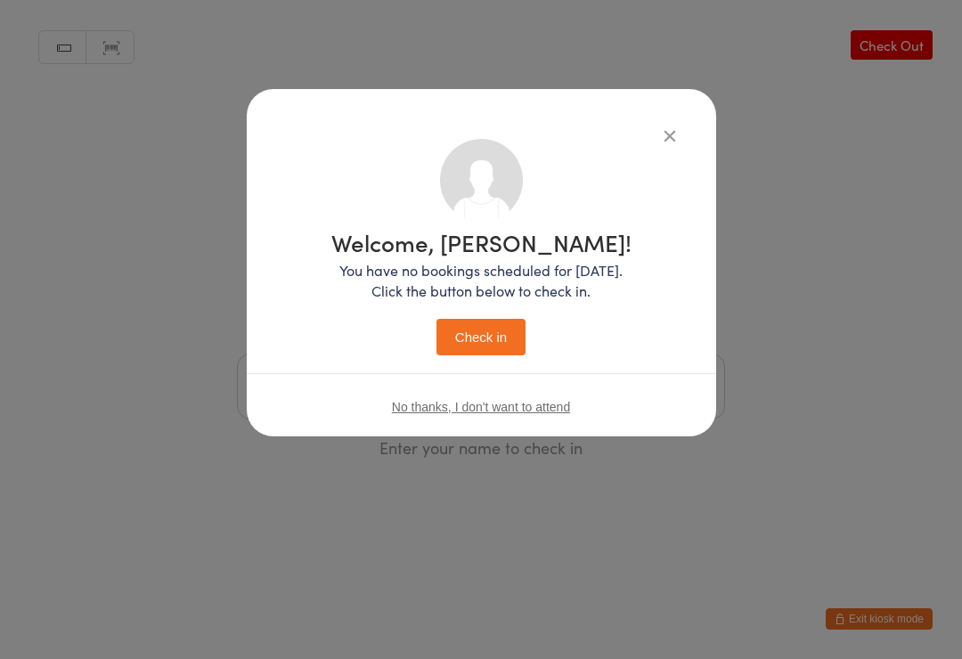
click at [501, 355] on button "Check in" at bounding box center [481, 337] width 89 height 37
